Goal: Communication & Community: Participate in discussion

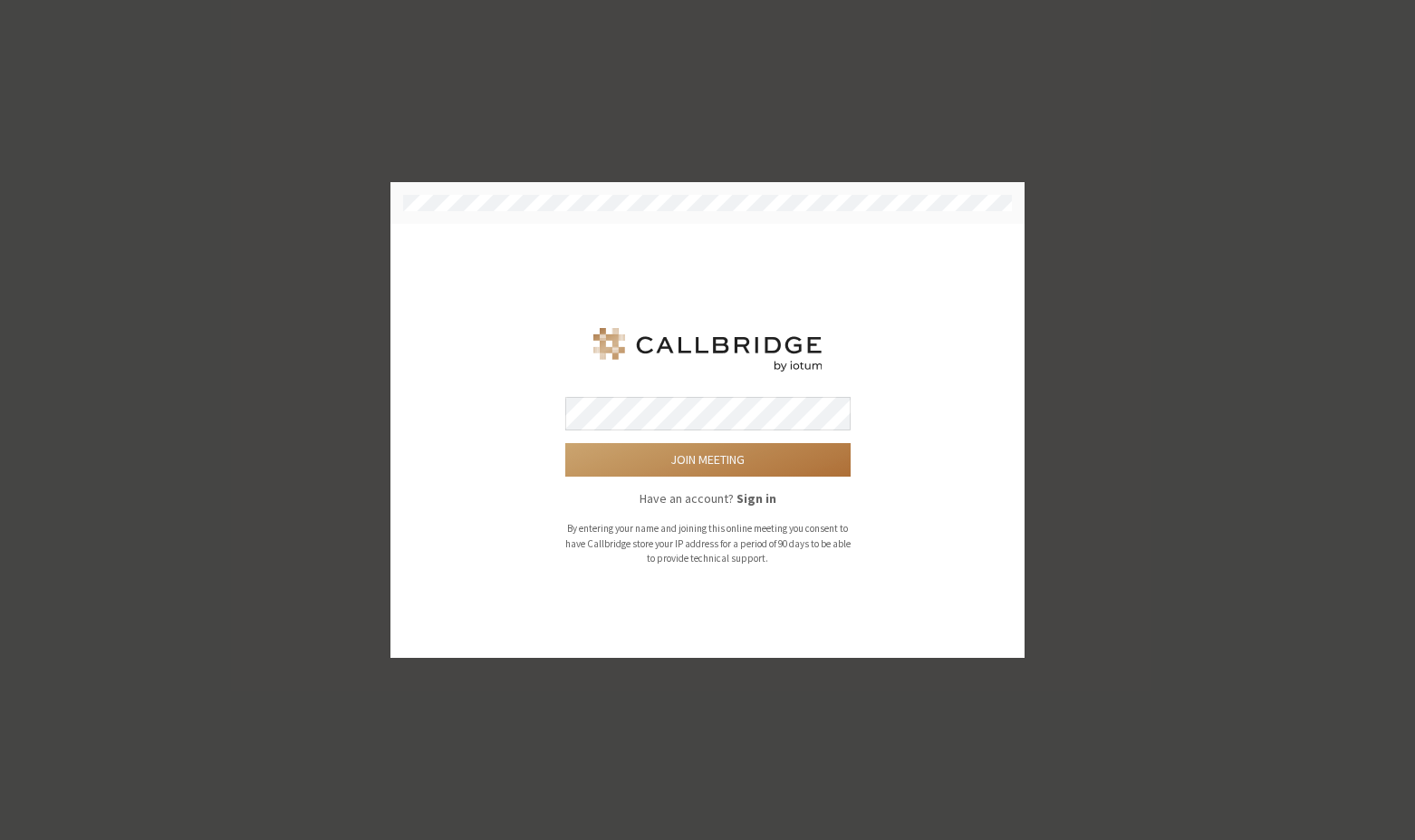
click at [776, 455] on button "Join meeting" at bounding box center [708, 459] width 285 height 33
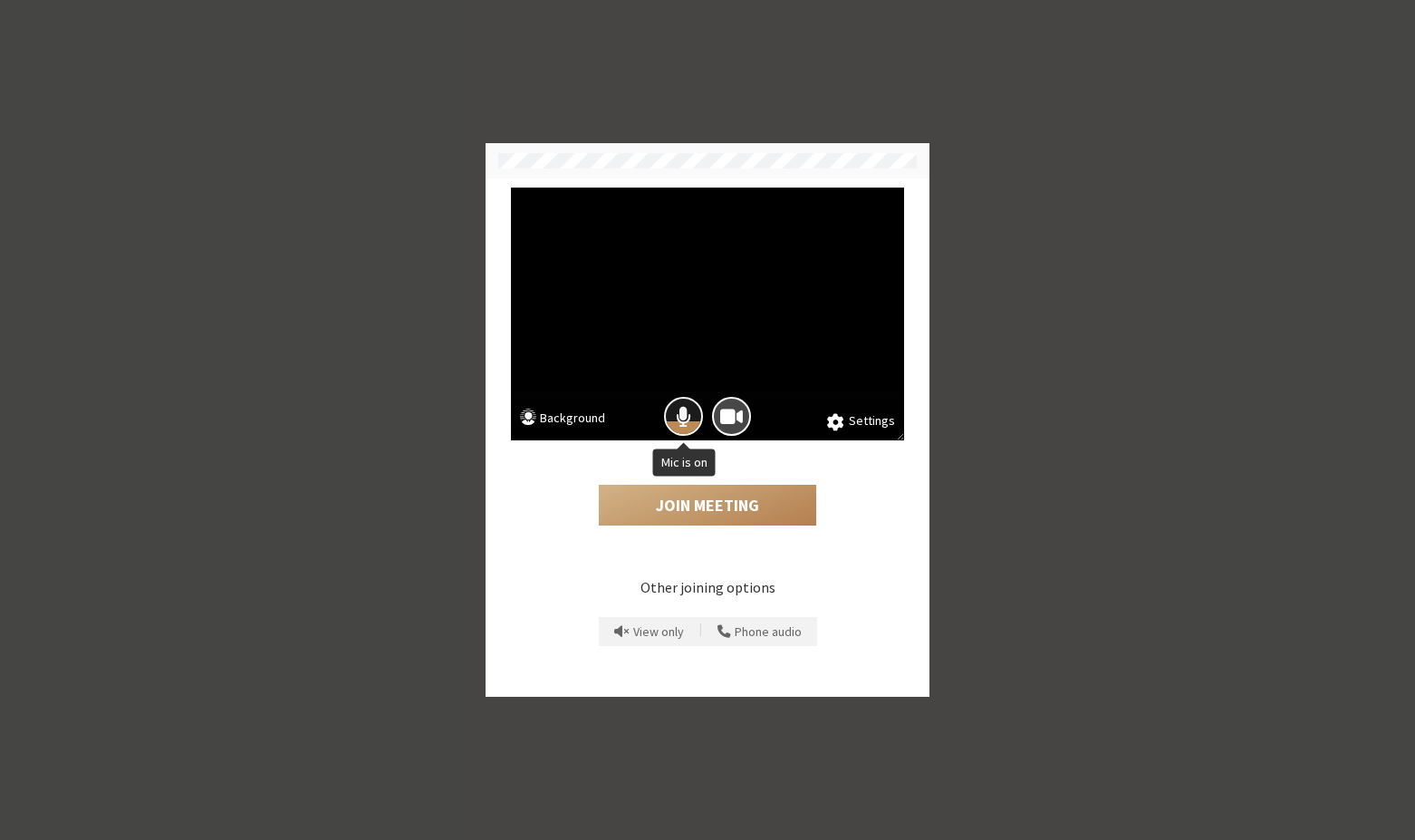
click at [682, 415] on span "Mic is on" at bounding box center [684, 416] width 15 height 25
click at [689, 505] on button "Join Meeting" at bounding box center [708, 505] width 217 height 42
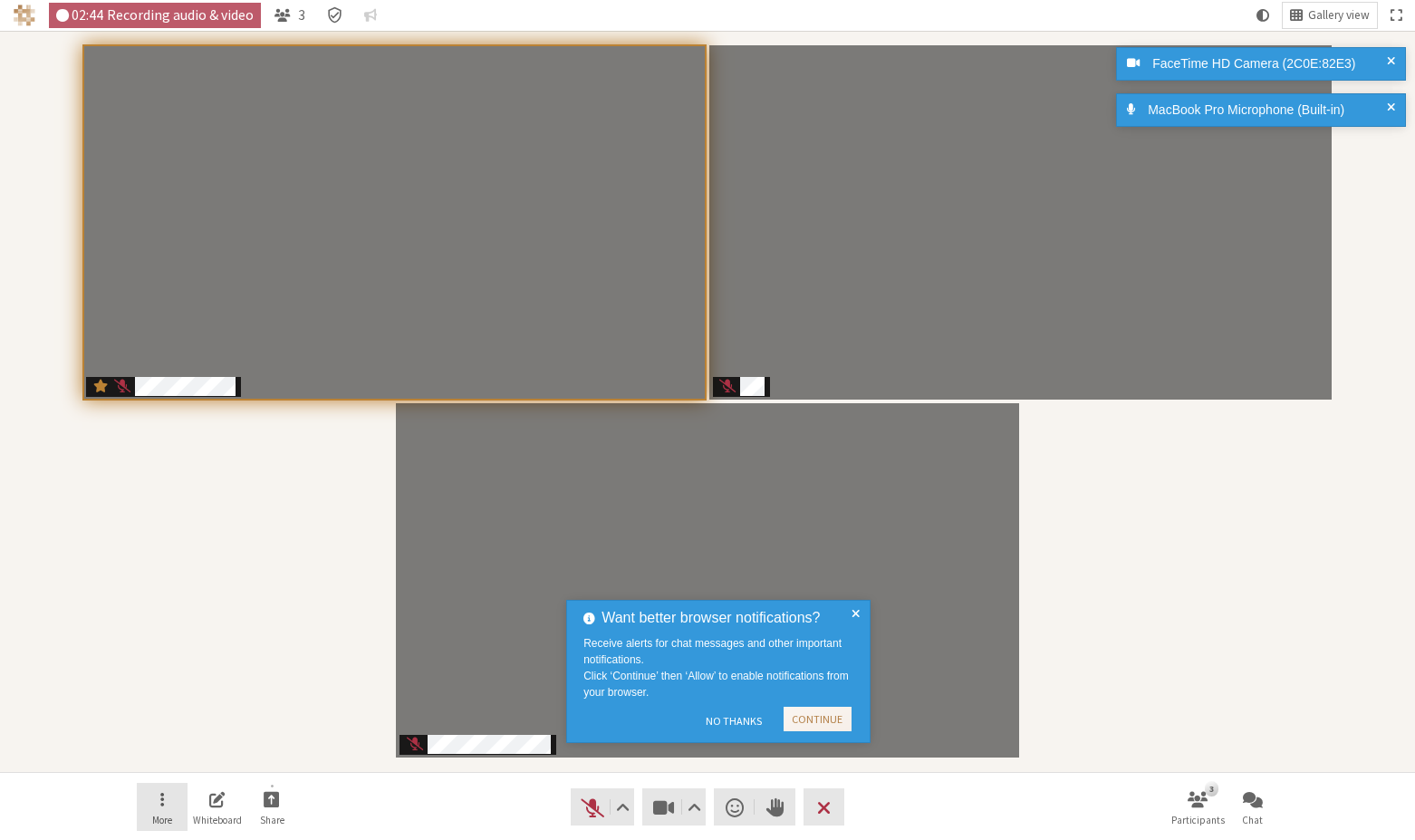
click at [162, 798] on span "Open menu" at bounding box center [162, 798] width 4 height 21
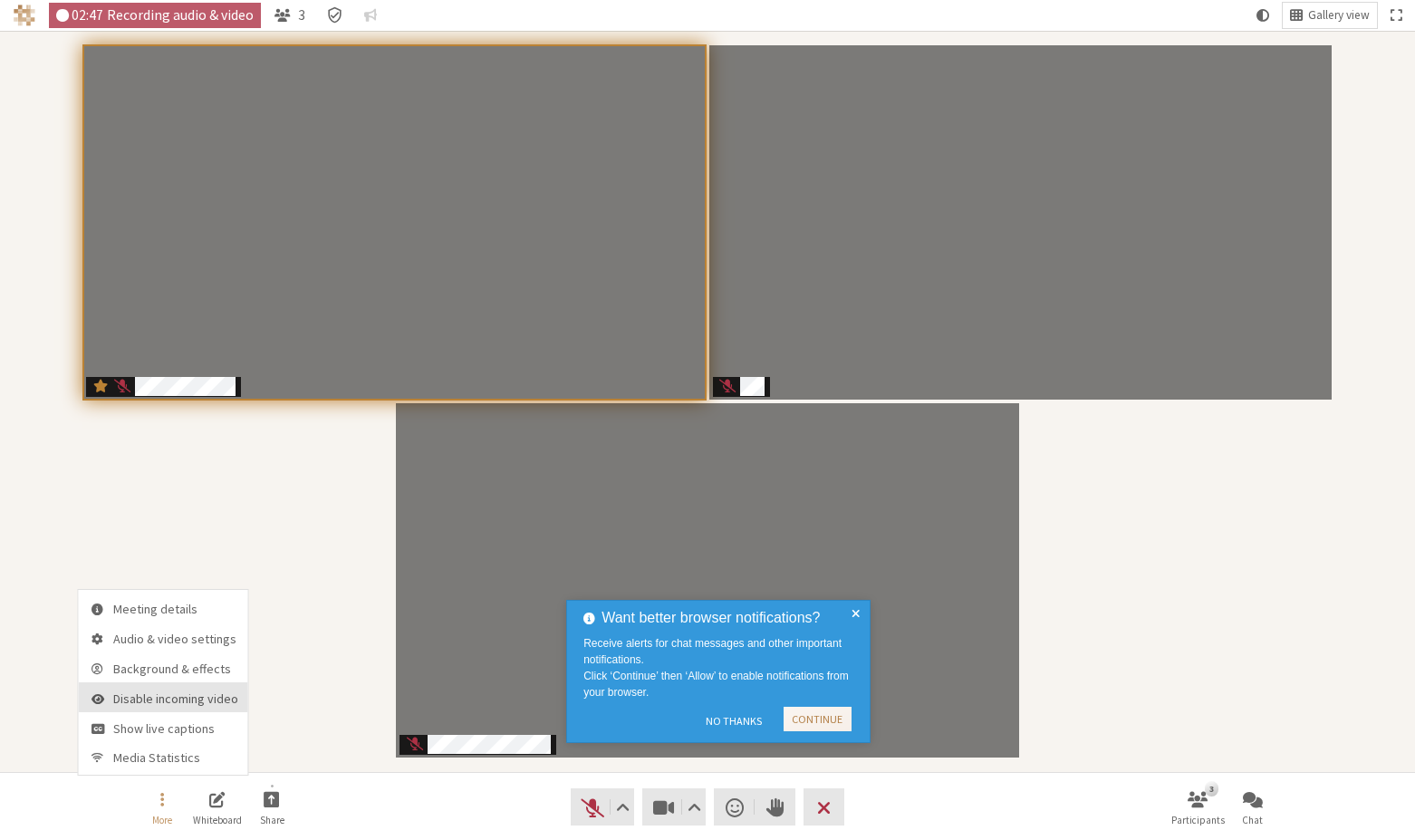
click at [193, 702] on span "Disable incoming video" at bounding box center [175, 699] width 125 height 13
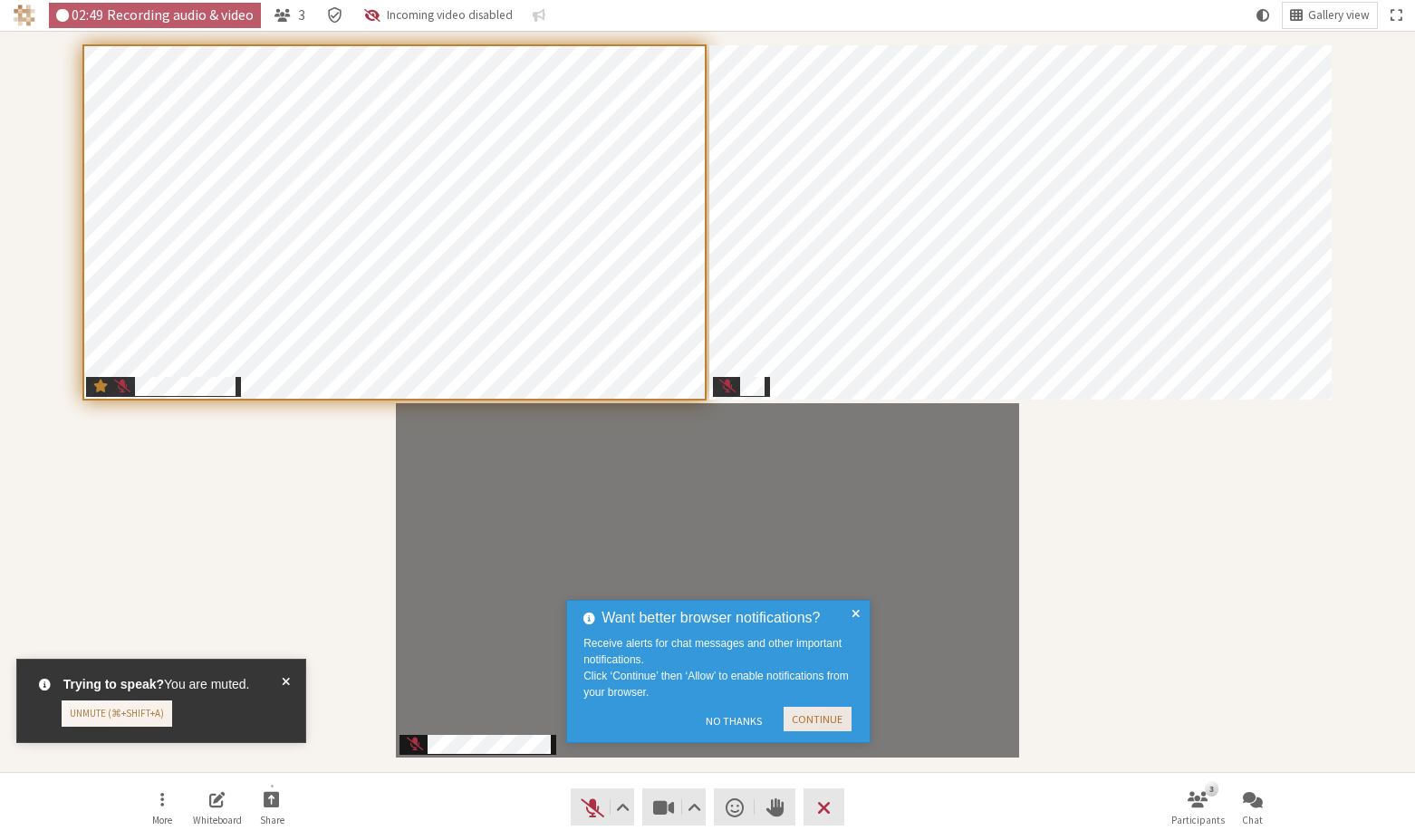
click at [835, 721] on button "Continue" at bounding box center [818, 719] width 68 height 25
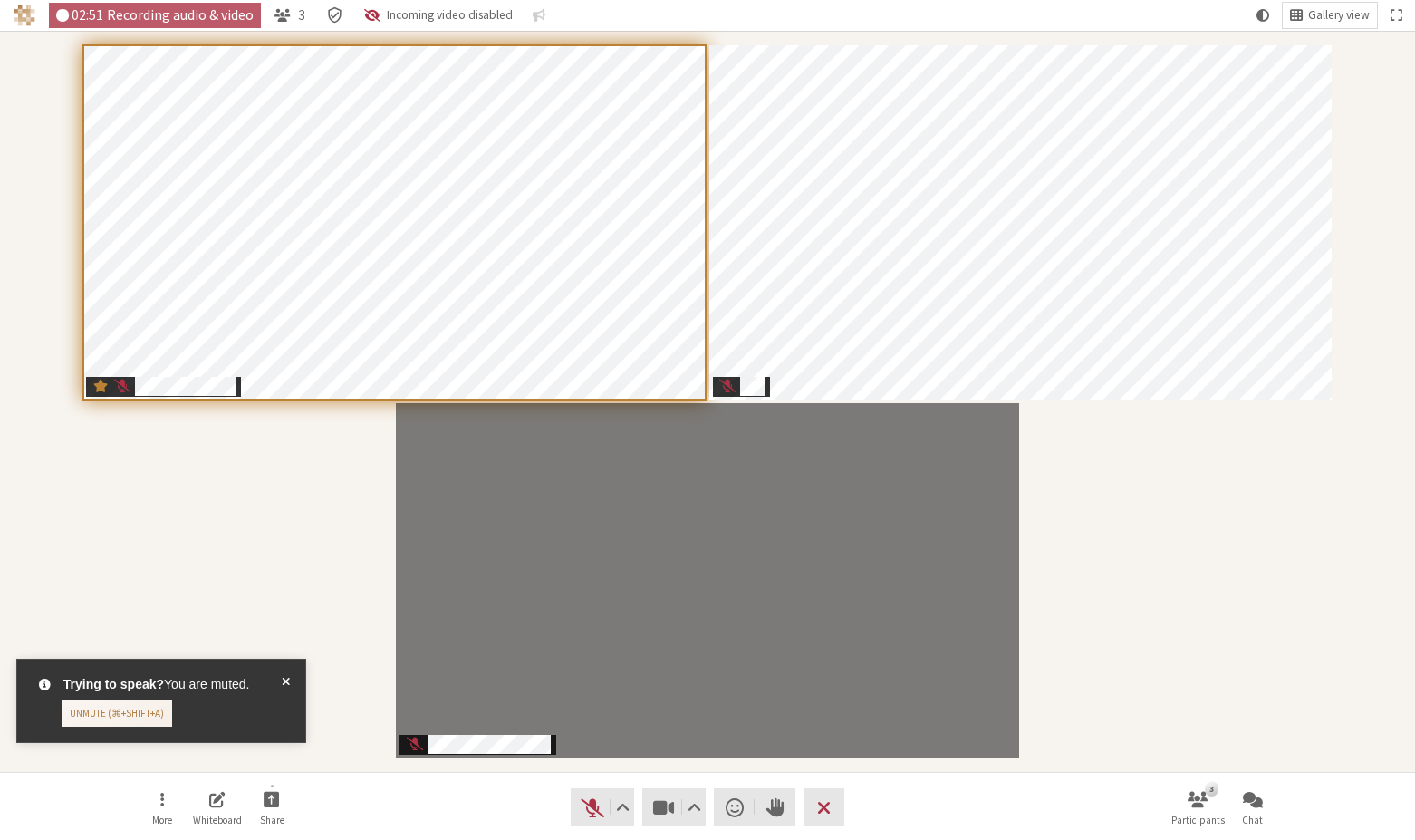
click at [285, 685] on span at bounding box center [285, 701] width 9 height 51
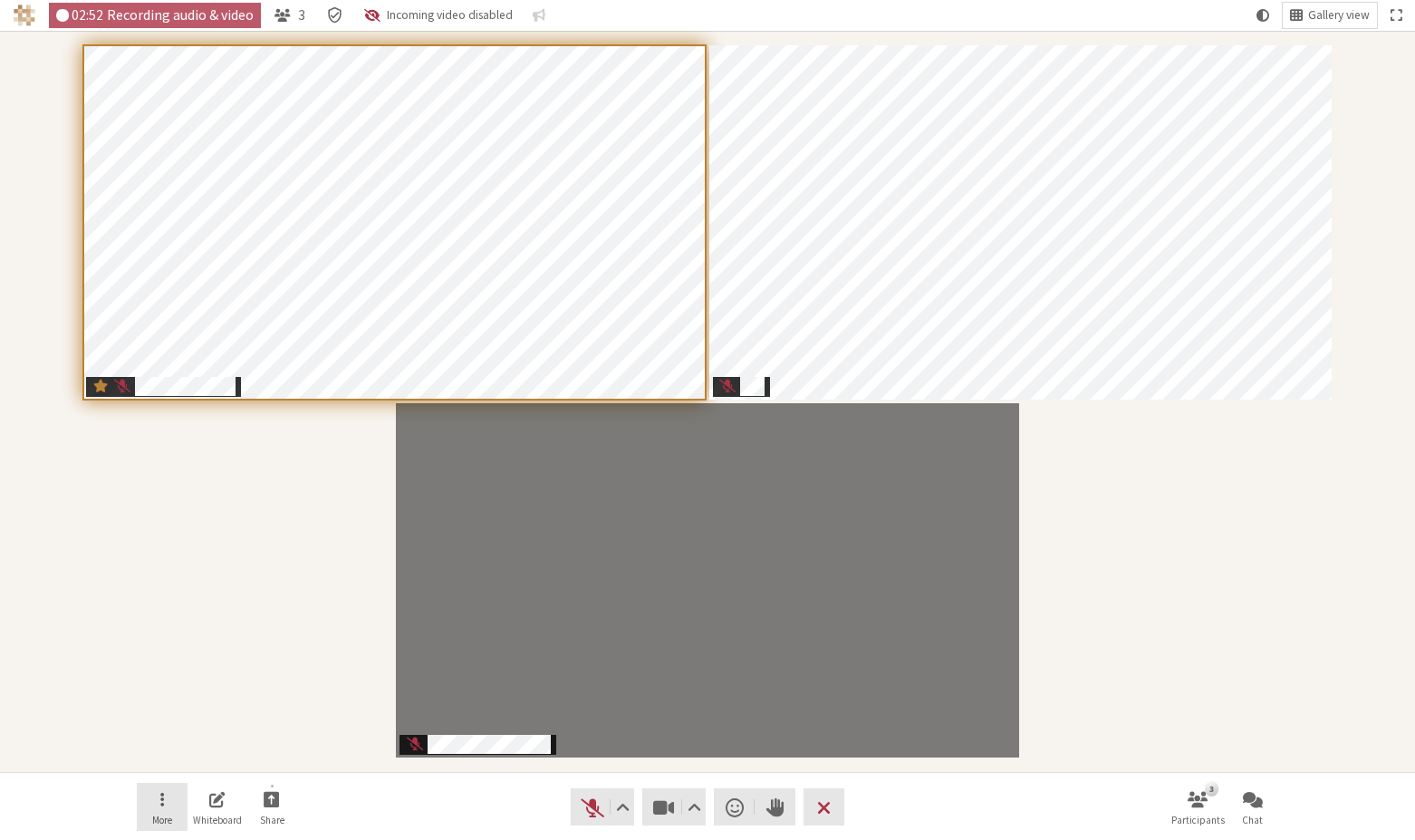
click at [164, 799] on span "Open menu" at bounding box center [162, 798] width 4 height 21
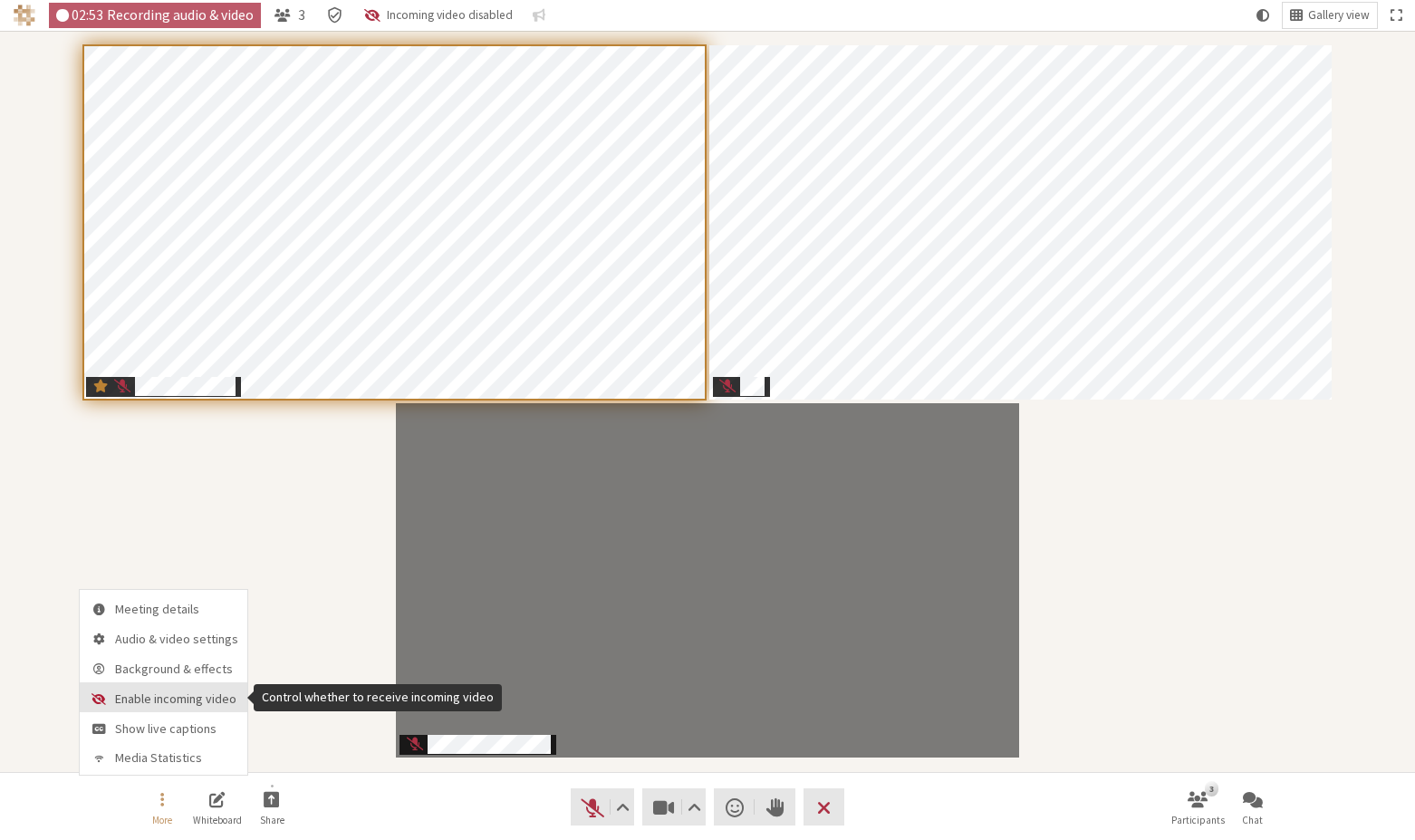
click at [162, 702] on span "Enable incoming video" at bounding box center [176, 699] width 123 height 13
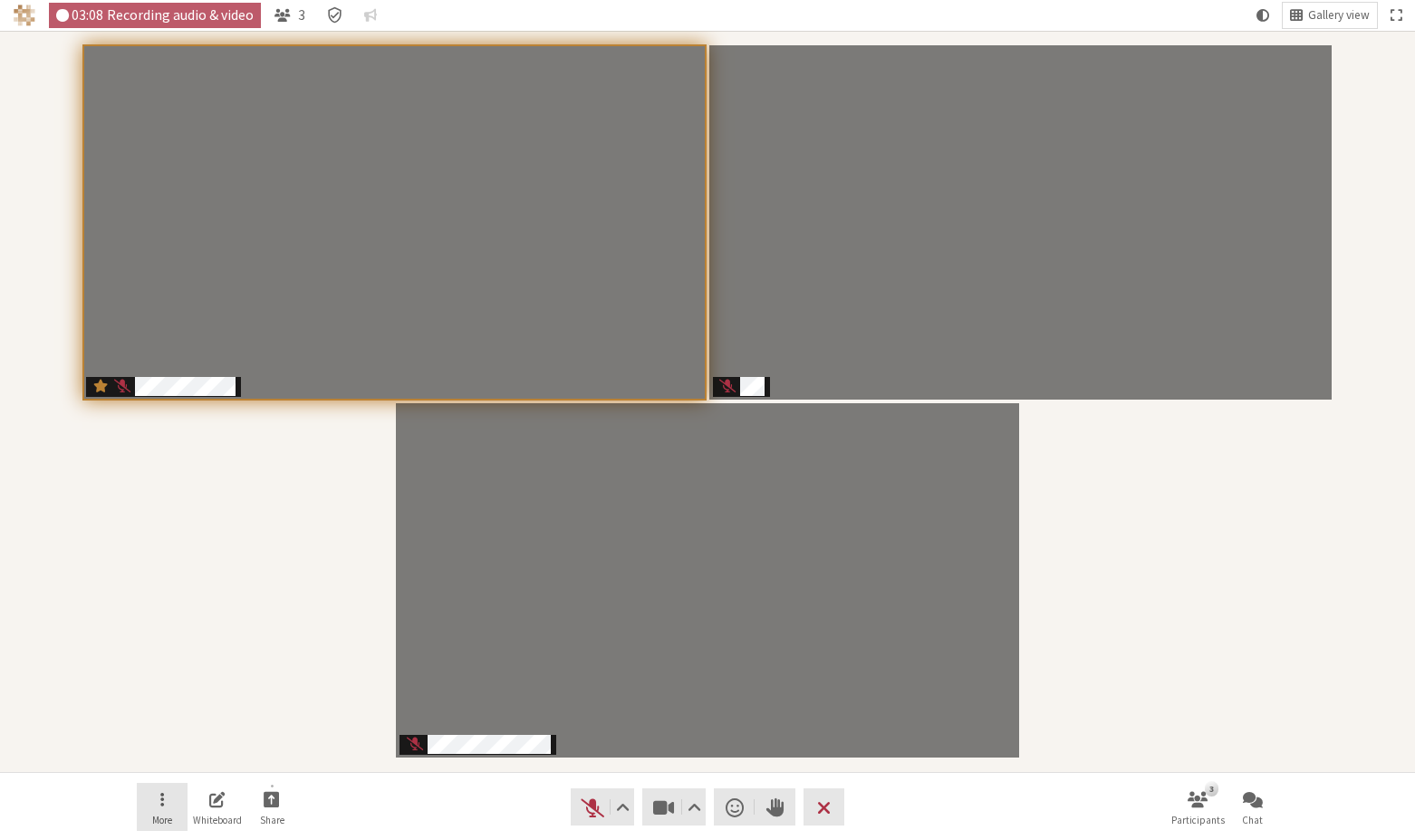
click at [165, 803] on button "More" at bounding box center [162, 808] width 51 height 49
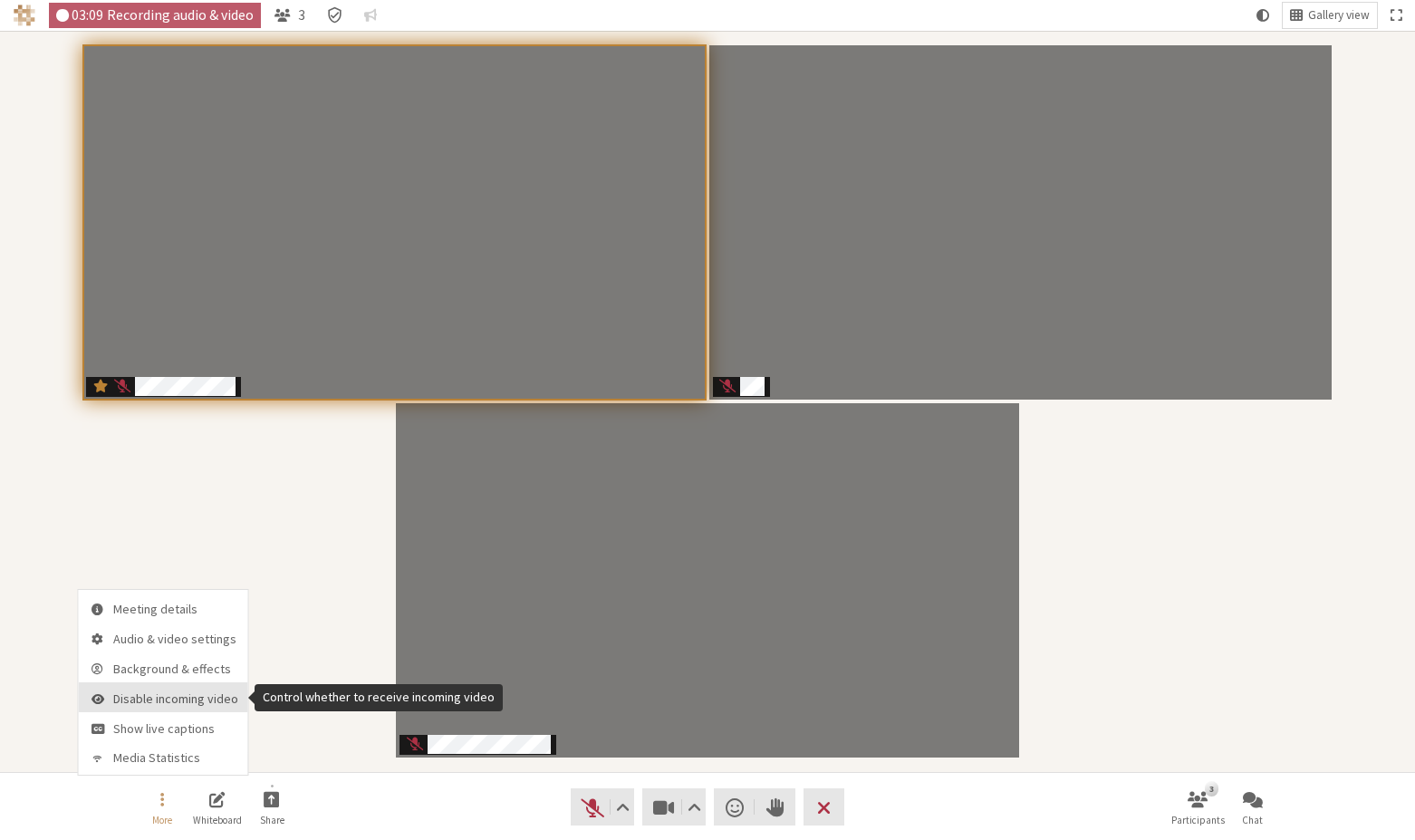
click at [193, 698] on span "Disable incoming video" at bounding box center [175, 699] width 125 height 13
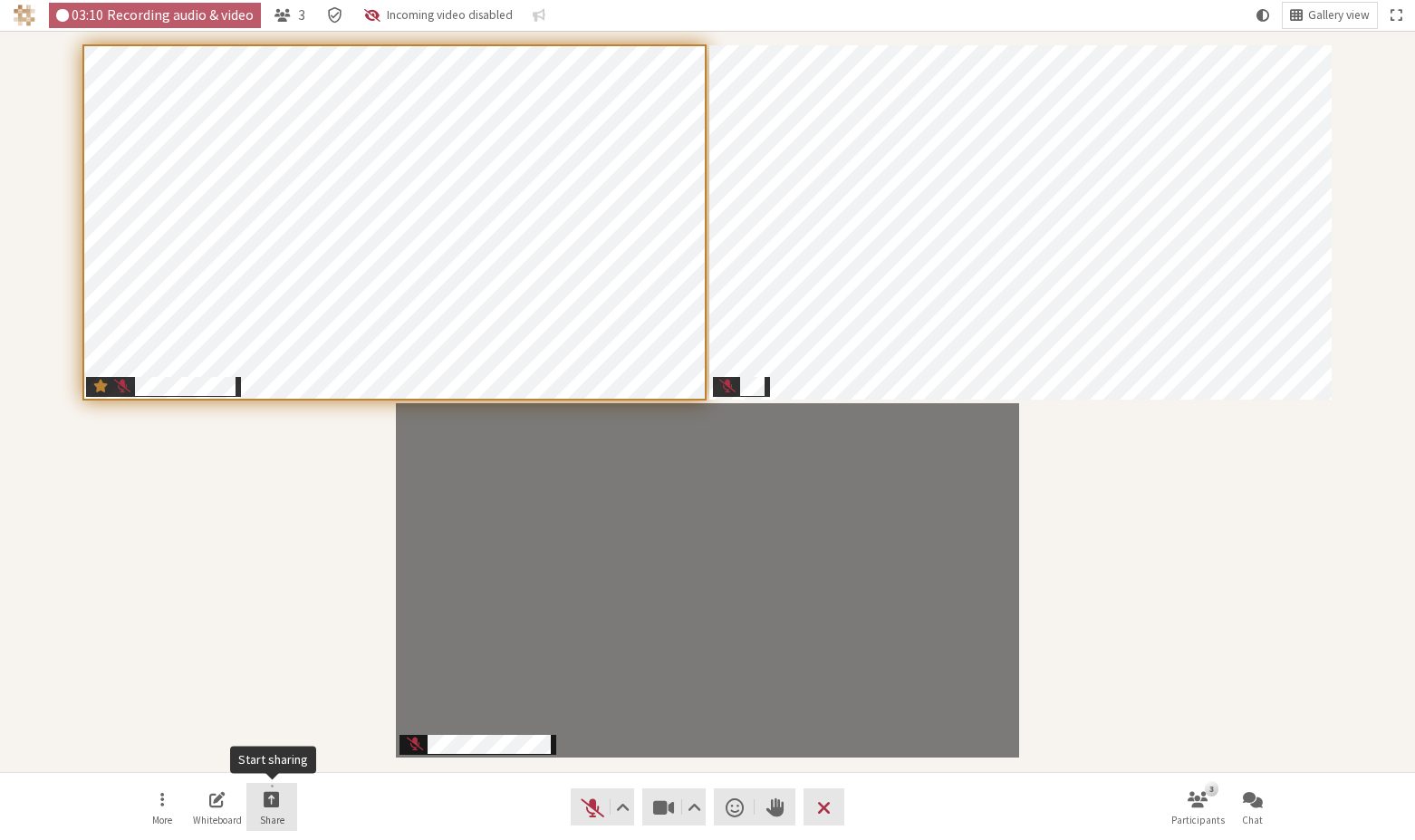
click at [259, 804] on button "Share" at bounding box center [272, 808] width 51 height 49
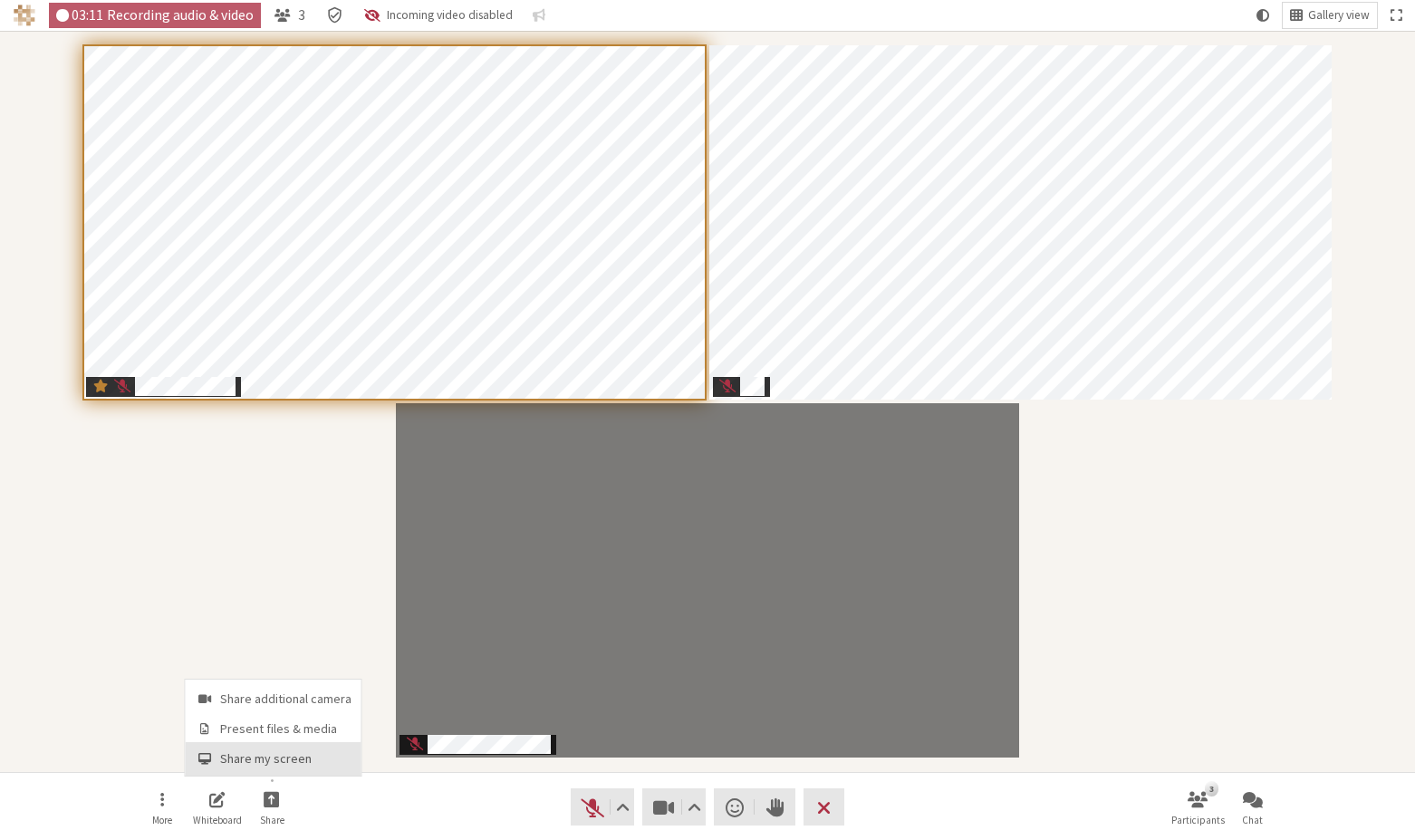
click at [270, 758] on span "Share my screen" at bounding box center [285, 758] width 132 height 13
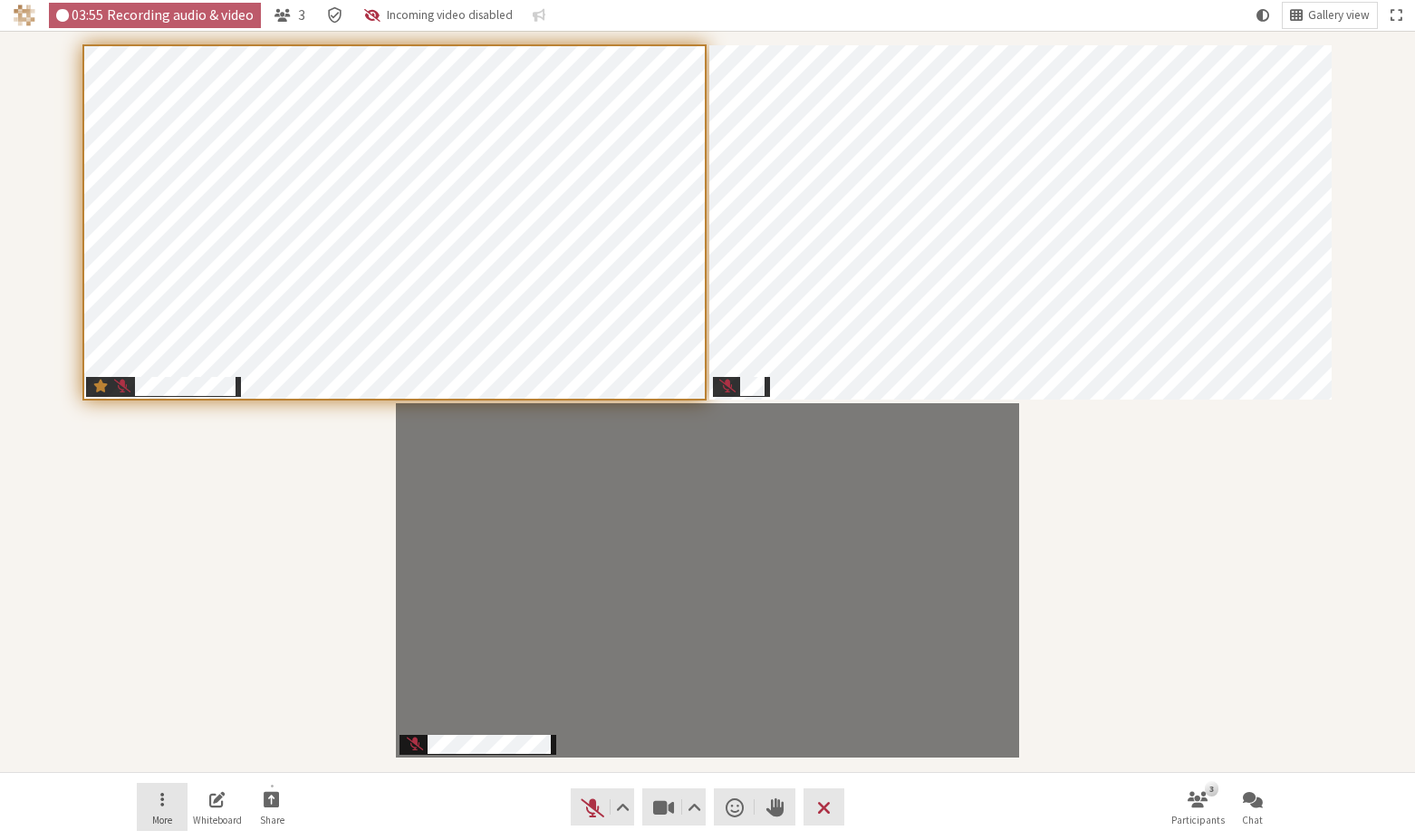
click at [157, 798] on button "More" at bounding box center [162, 808] width 51 height 49
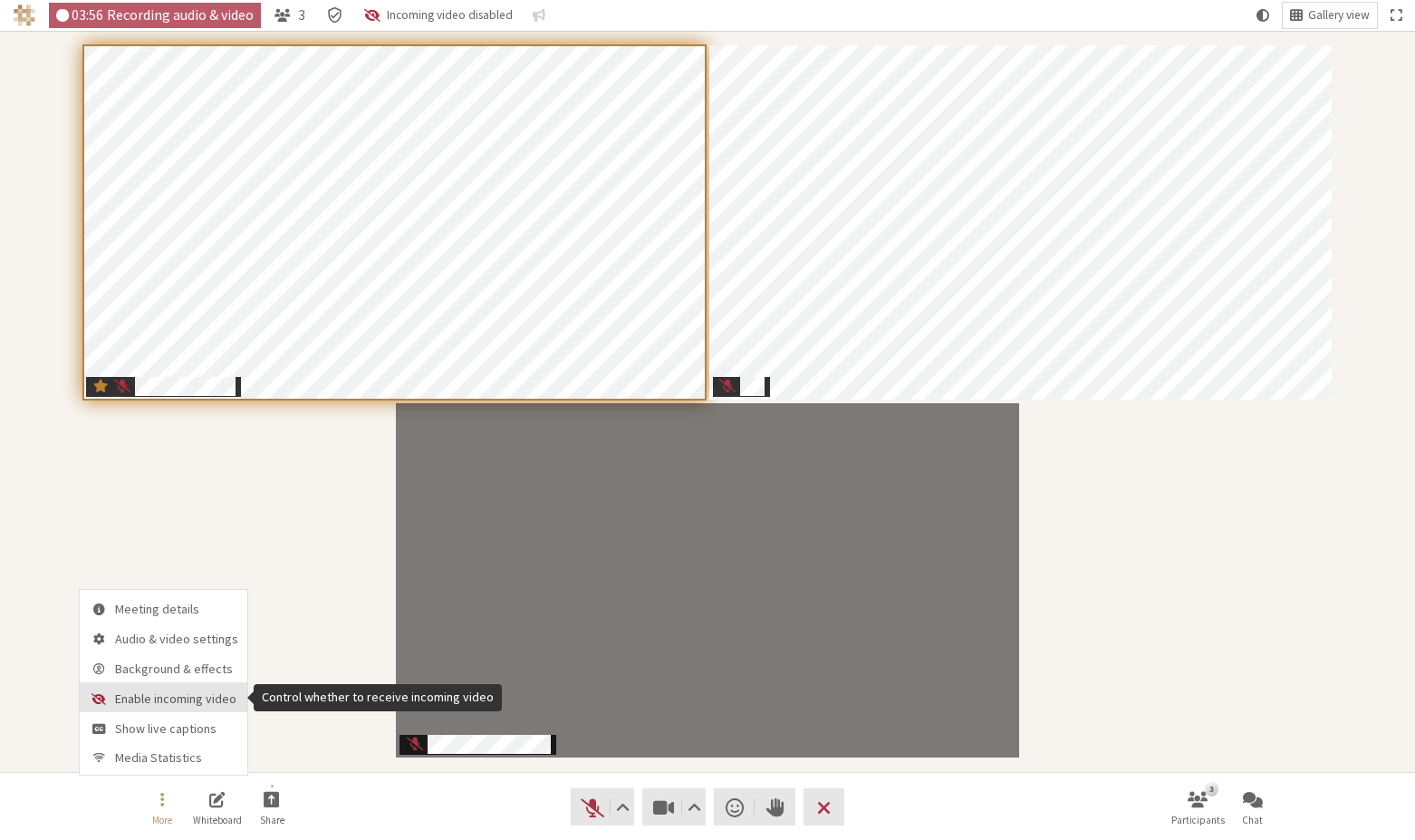
click at [143, 696] on span "Enable incoming video" at bounding box center [176, 699] width 123 height 13
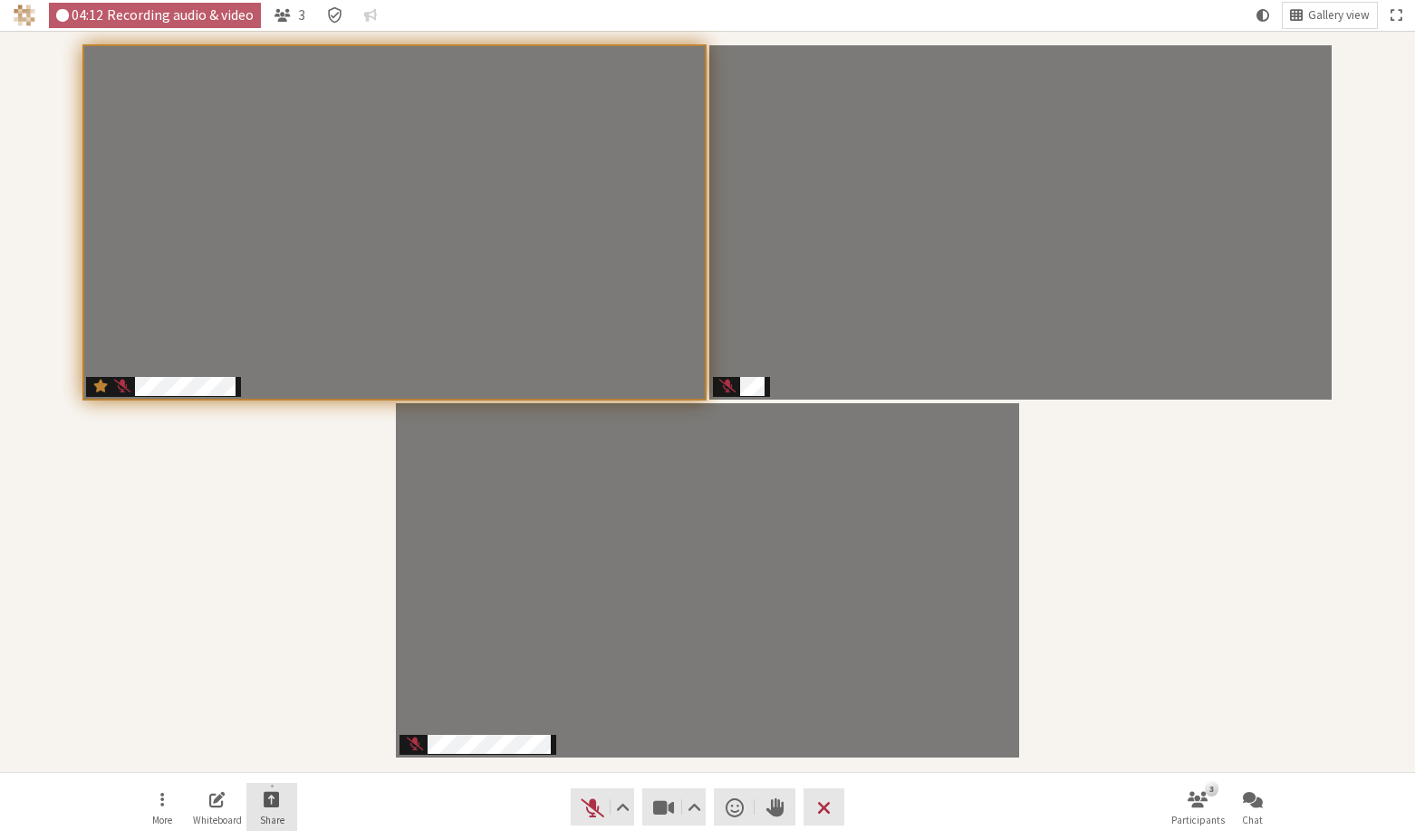
click at [272, 798] on span "Start sharing" at bounding box center [271, 798] width 16 height 21
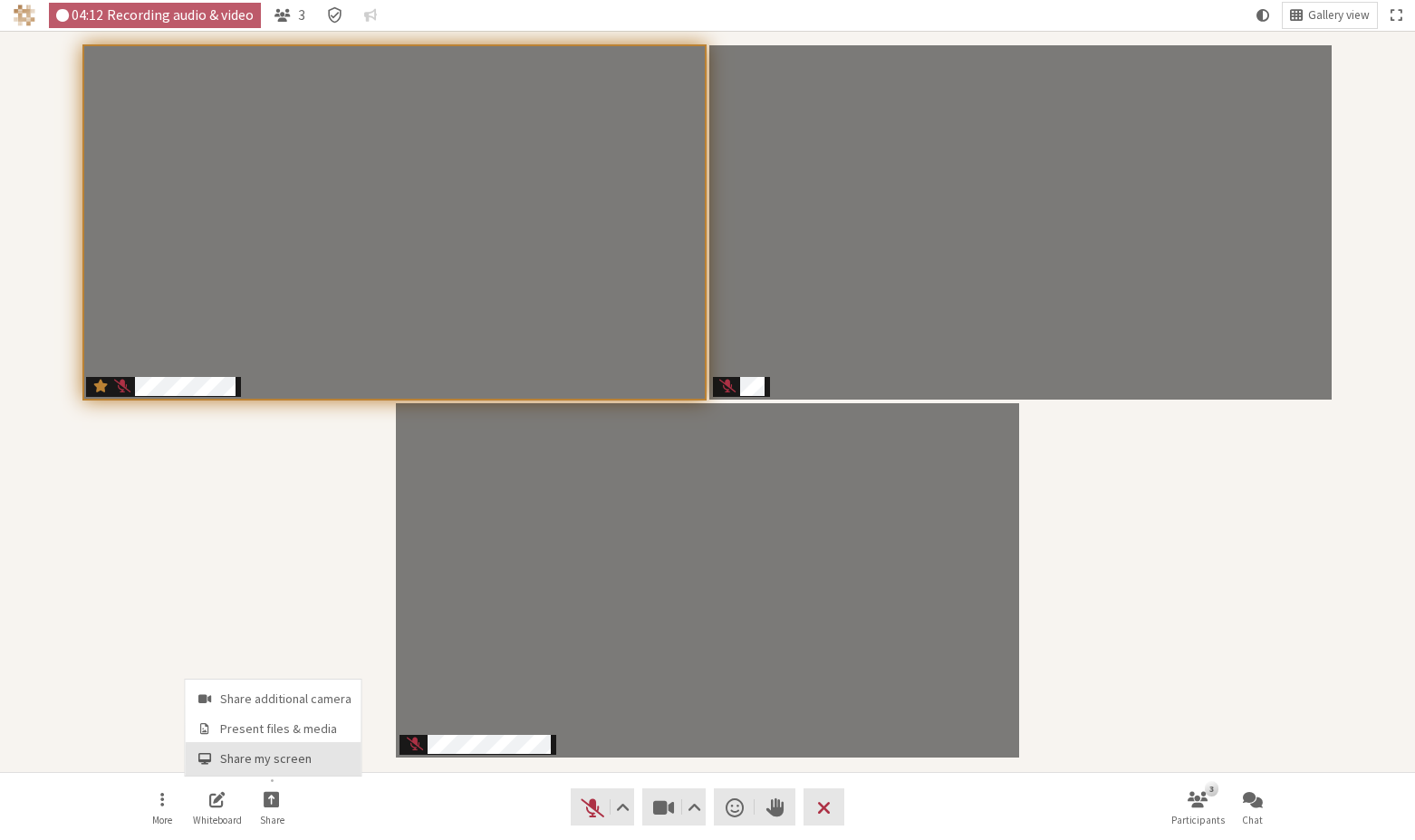
click at [275, 747] on button "Share my screen" at bounding box center [273, 758] width 175 height 32
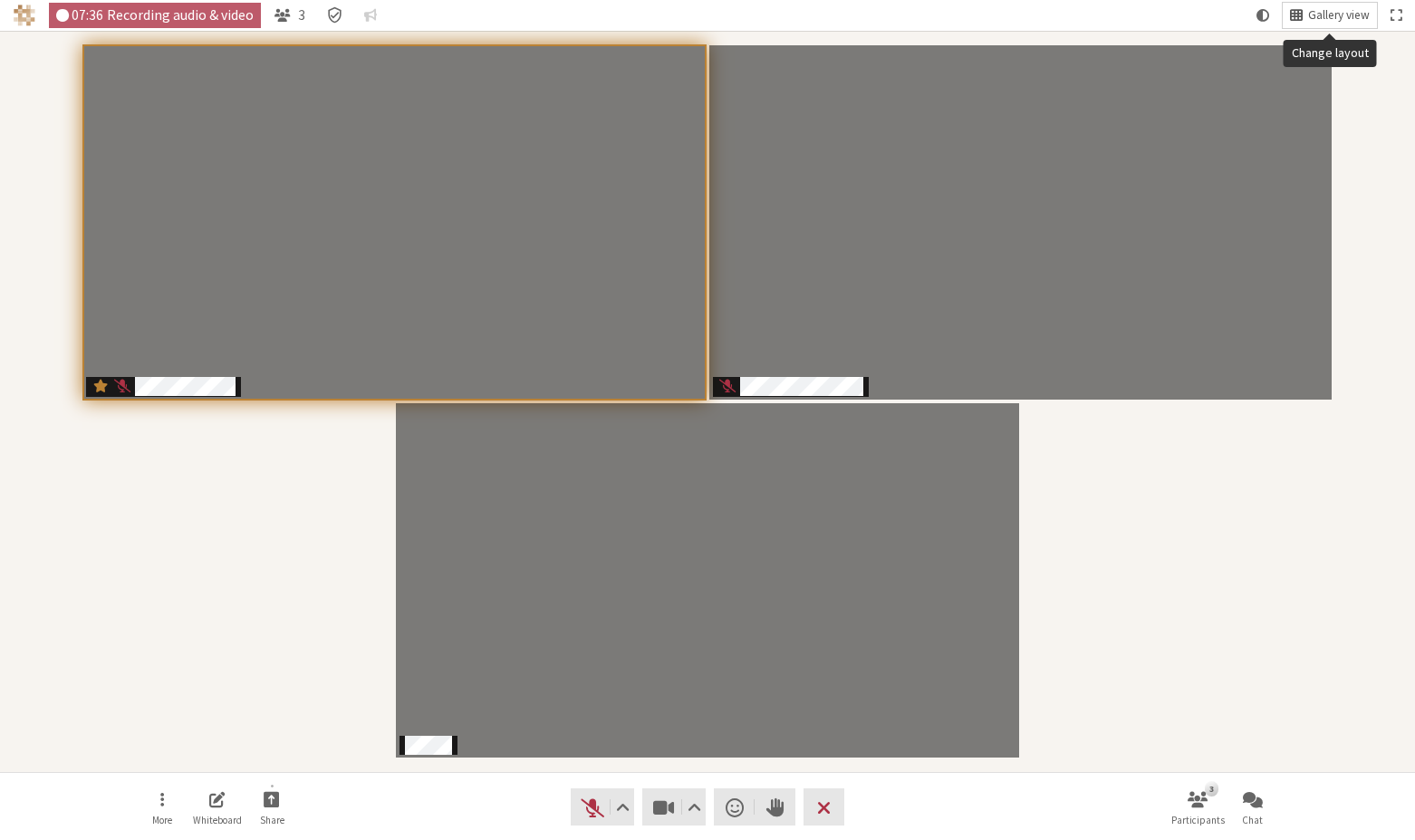
click at [1314, 21] on span "Gallery view" at bounding box center [1339, 16] width 62 height 13
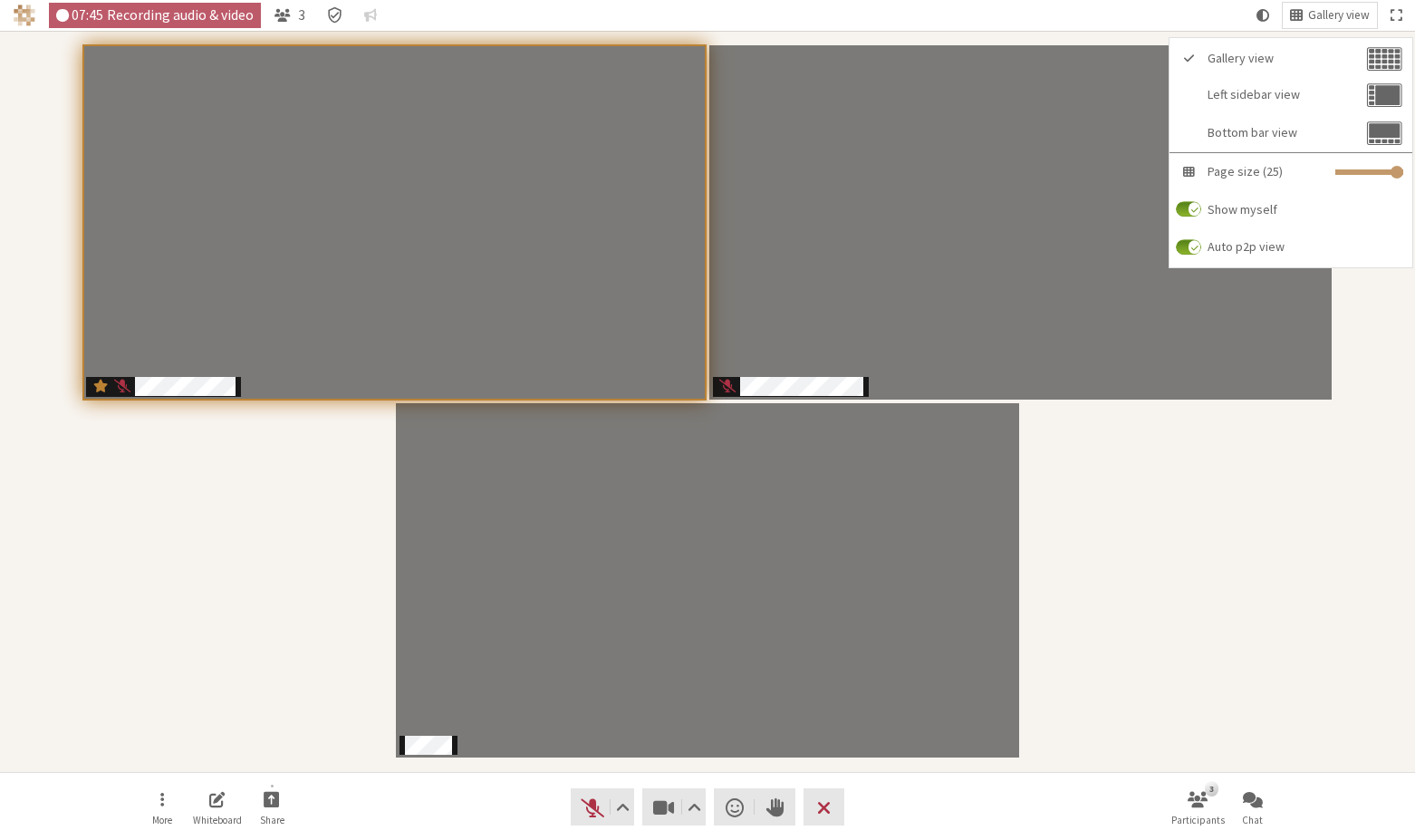
click at [1289, 532] on div "Participants" at bounding box center [708, 401] width 1390 height 716
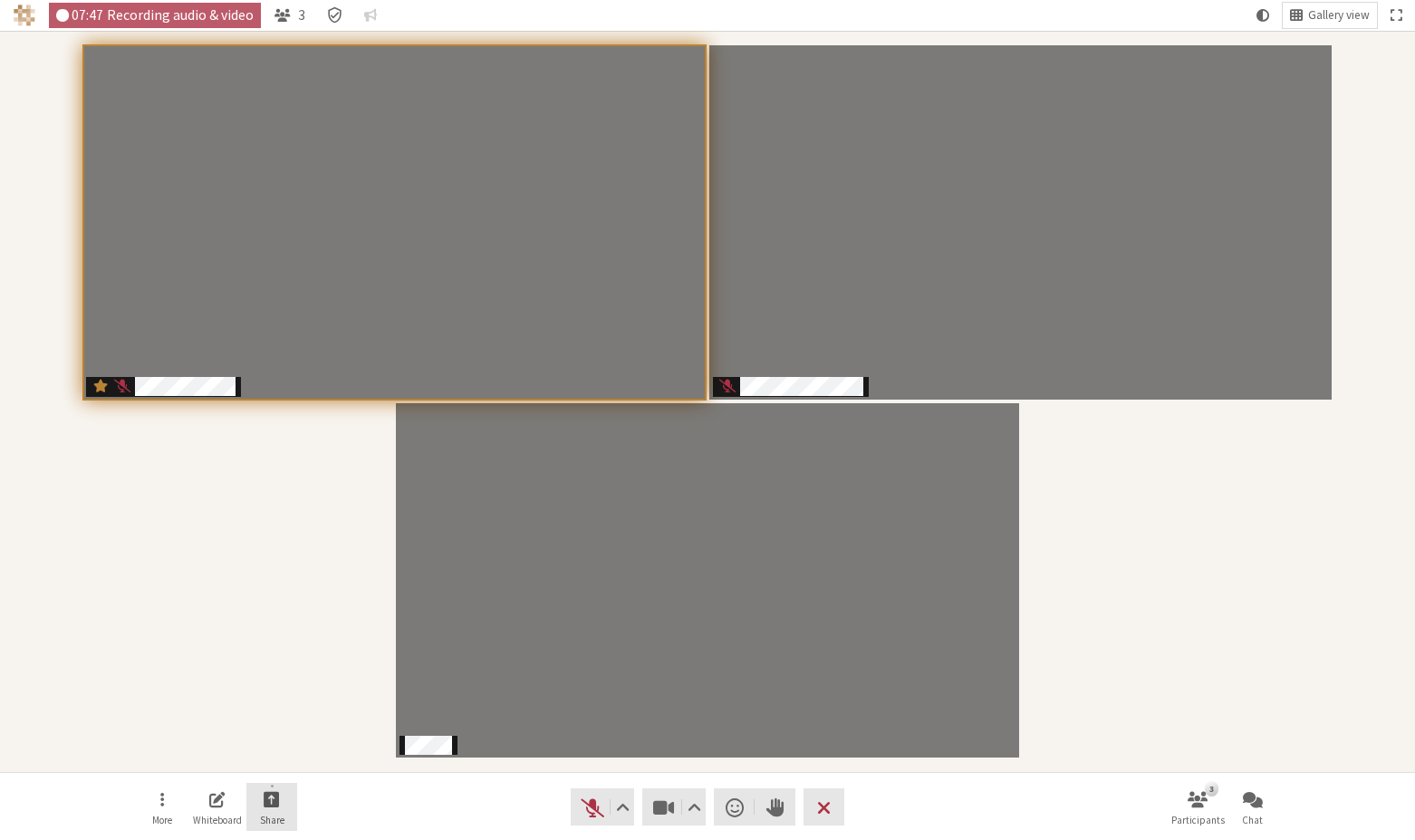
click at [282, 798] on button "Share" at bounding box center [272, 808] width 51 height 49
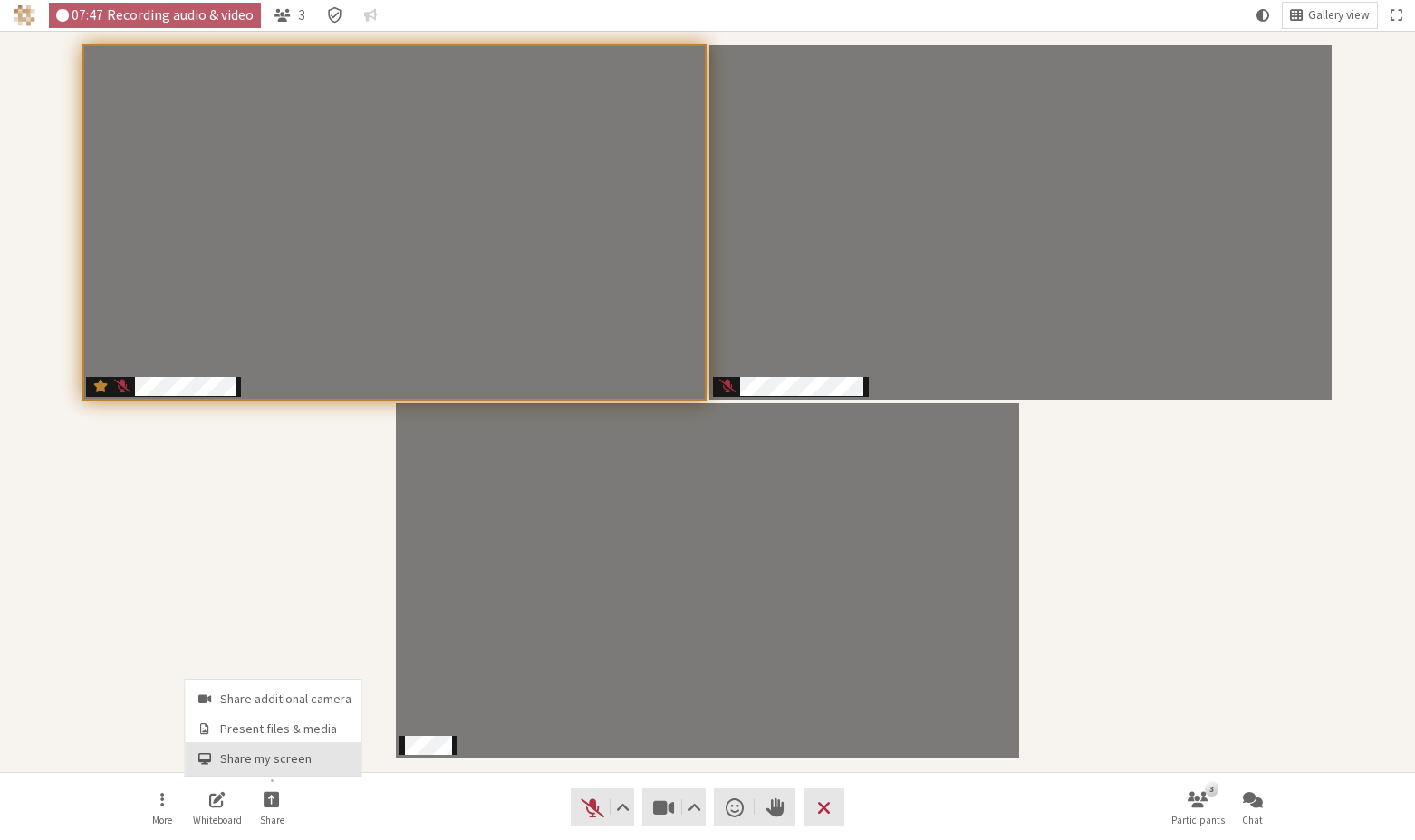
click at [282, 758] on span "Share my screen" at bounding box center [285, 758] width 132 height 13
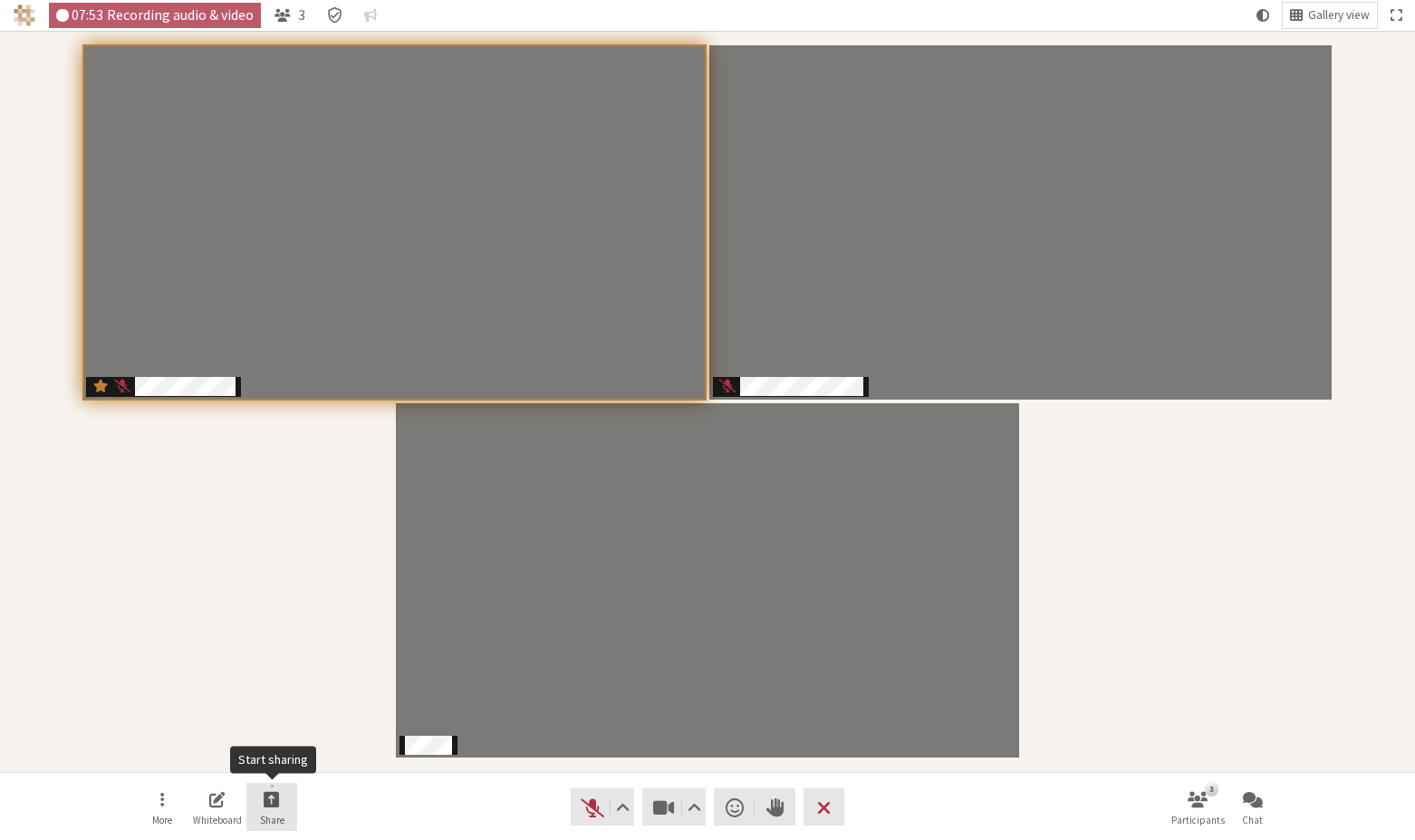
click at [256, 793] on button "Share" at bounding box center [272, 808] width 51 height 49
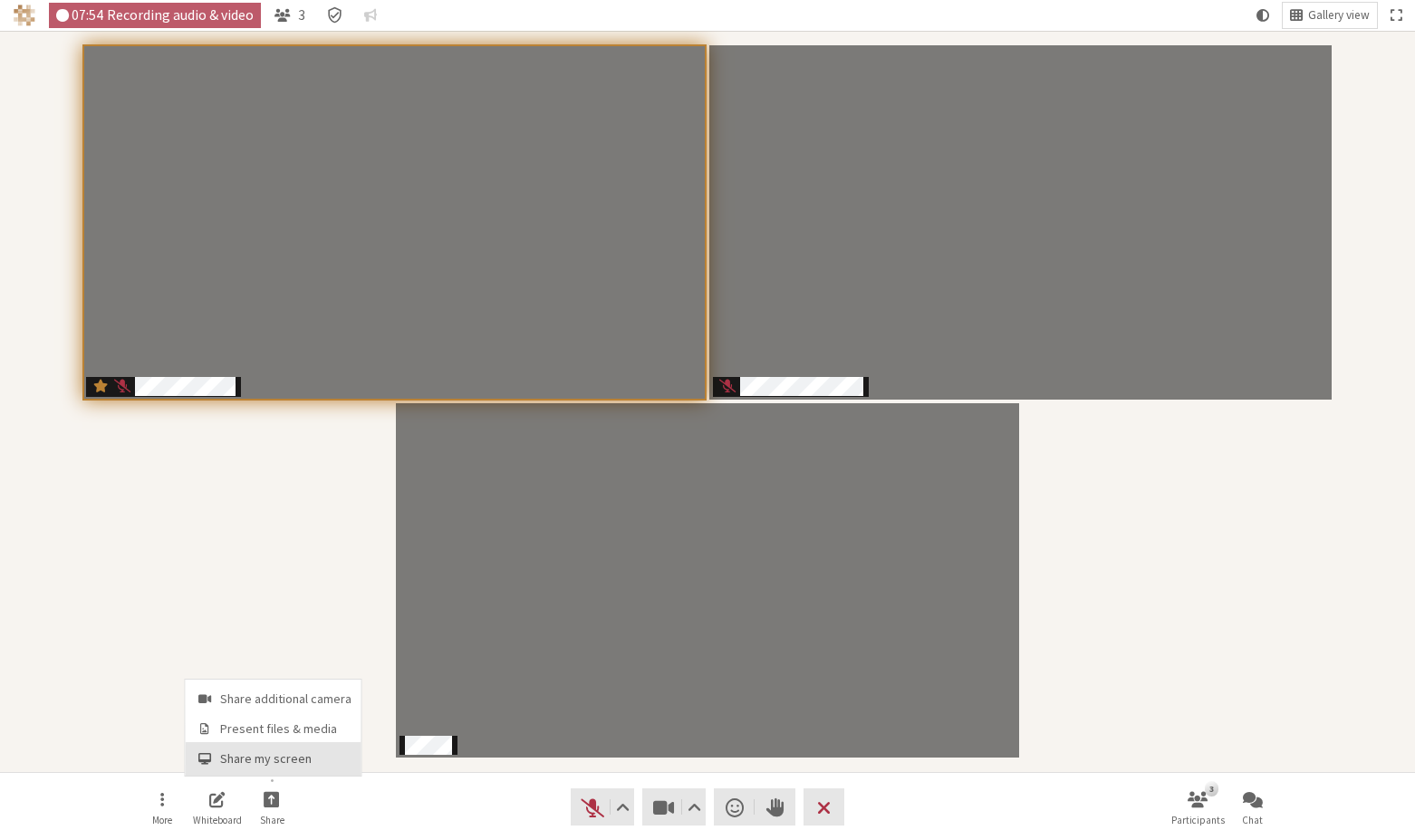
click at [268, 757] on span "Share my screen" at bounding box center [285, 758] width 132 height 13
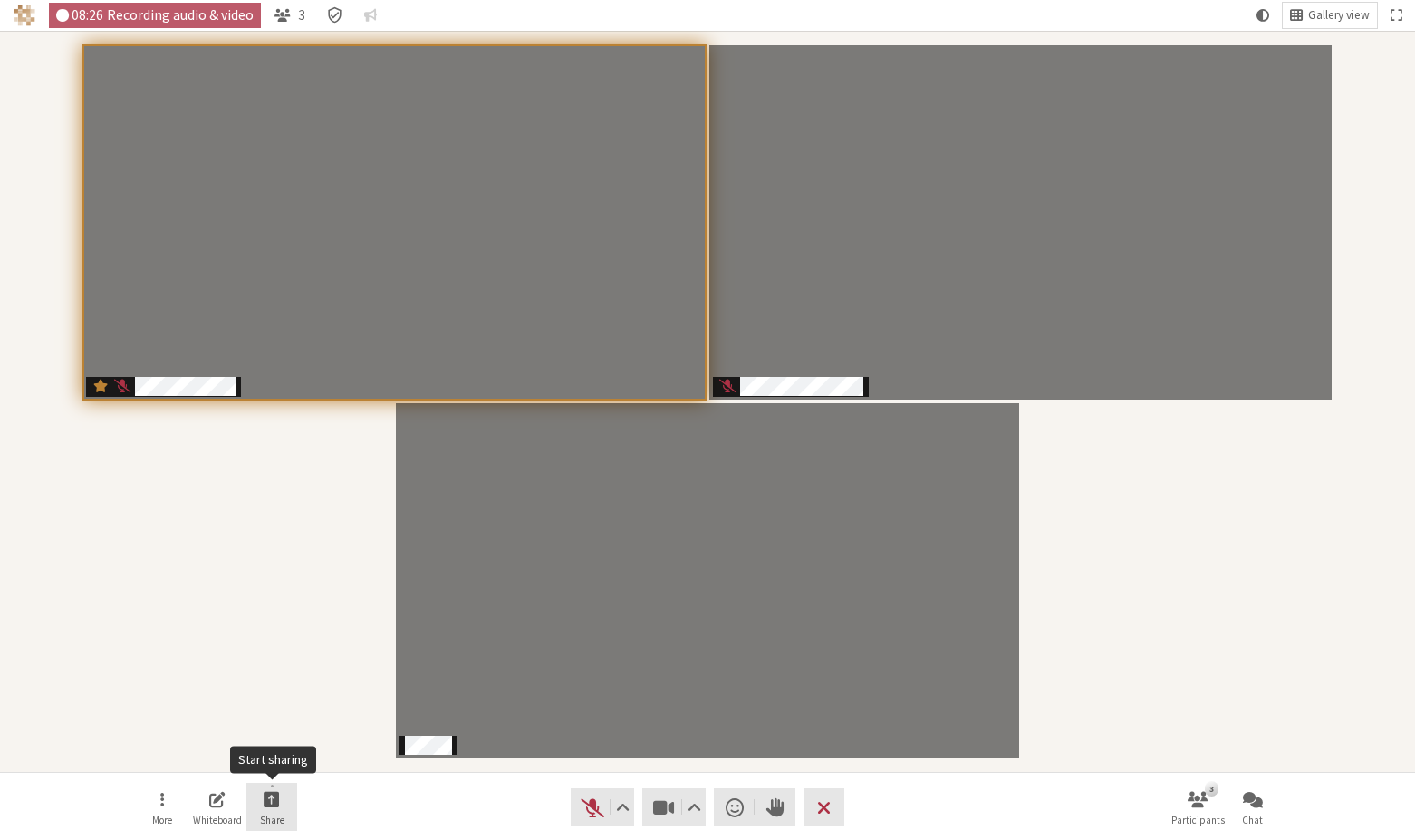
click at [282, 806] on button "Share" at bounding box center [272, 808] width 51 height 49
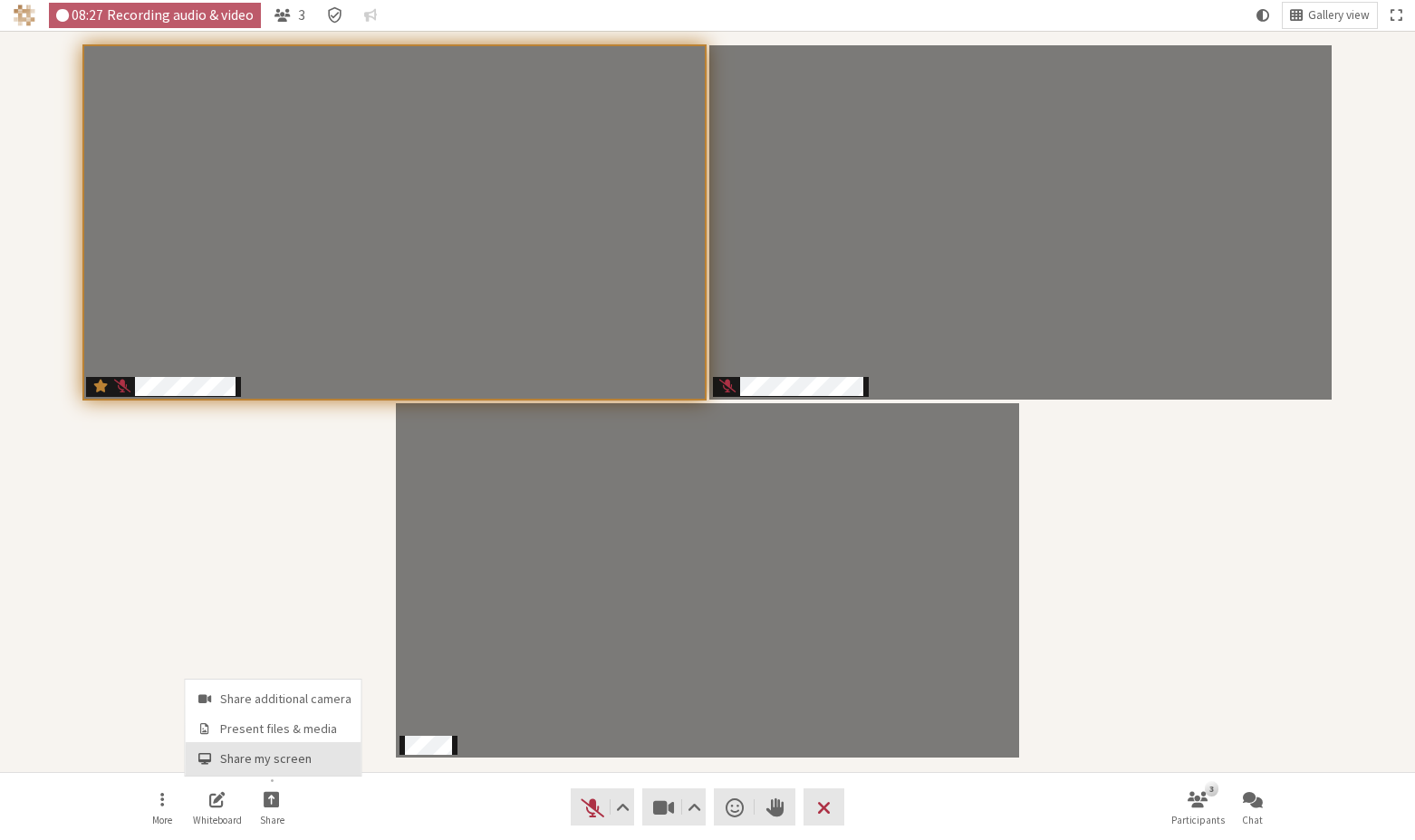
click at [295, 760] on span "Share my screen" at bounding box center [285, 758] width 132 height 13
